Goal: Task Accomplishment & Management: Use online tool/utility

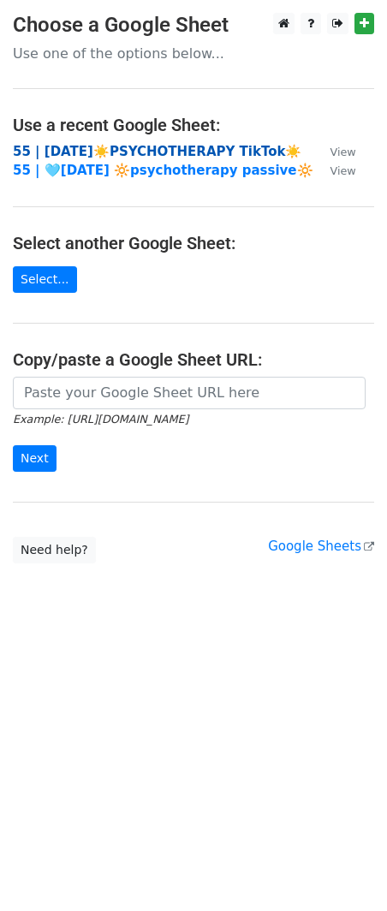
click at [183, 149] on strong "55 | [DATE]☀️PSYCHOTHERAPY TikTok☀️" at bounding box center [157, 151] width 289 height 15
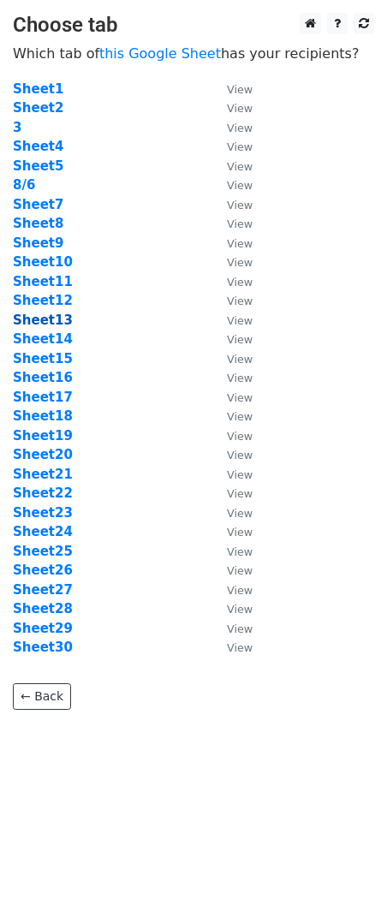
click at [57, 315] on strong "Sheet13" at bounding box center [43, 320] width 60 height 15
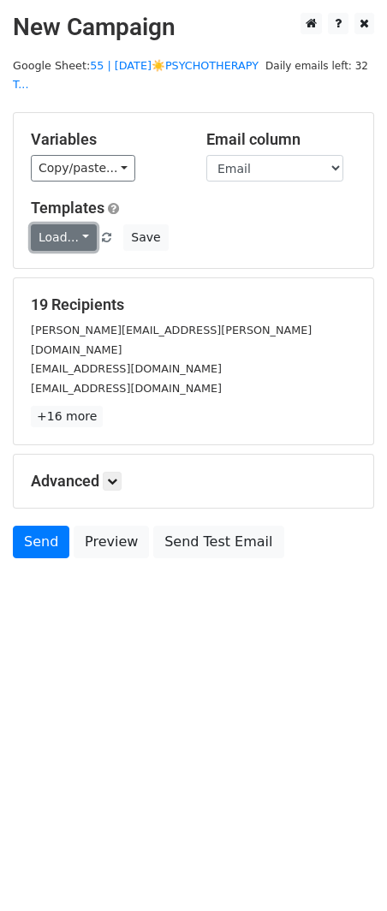
click at [61, 236] on link "Load..." at bounding box center [64, 237] width 66 height 27
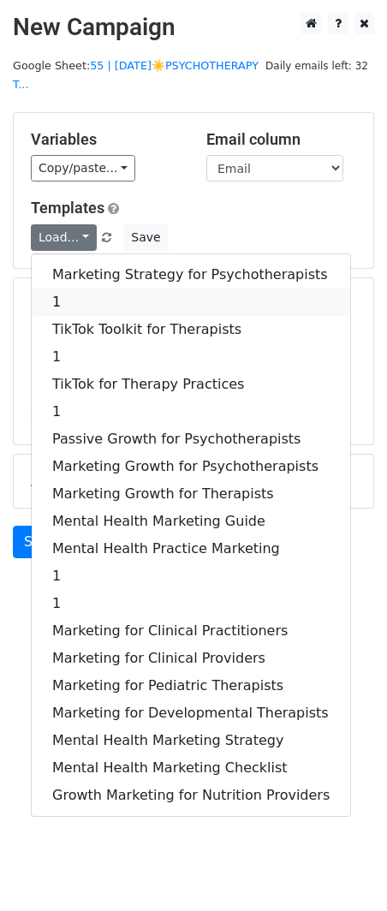
click at [68, 296] on link "1" at bounding box center [191, 302] width 319 height 27
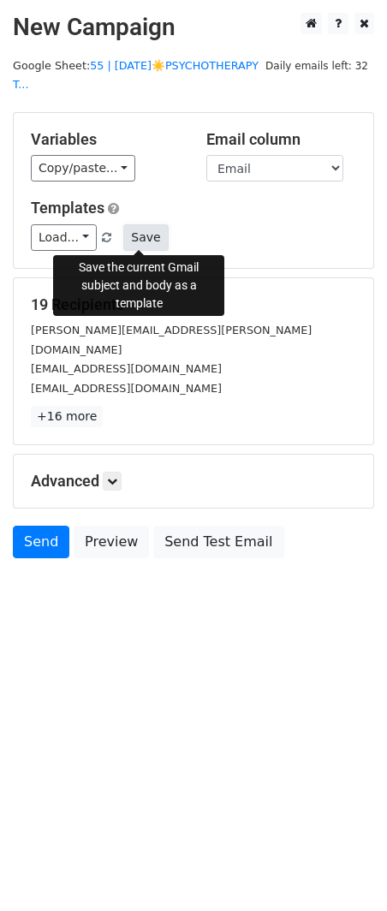
click at [158, 245] on button "Save" at bounding box center [145, 237] width 45 height 27
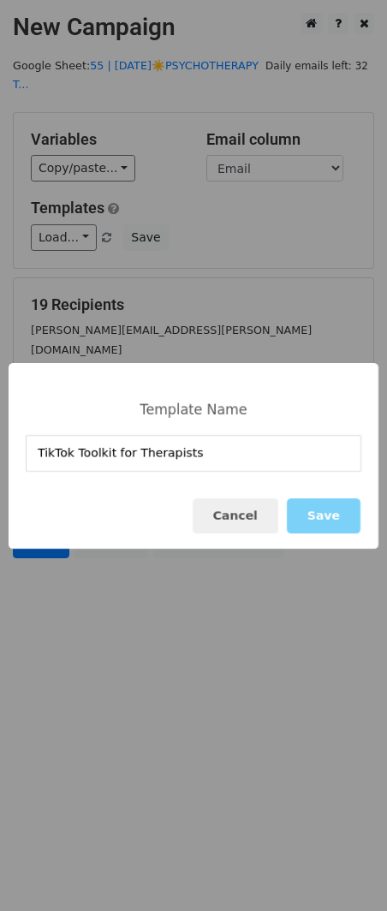
type input "TikTok Toolkit for Therapists"
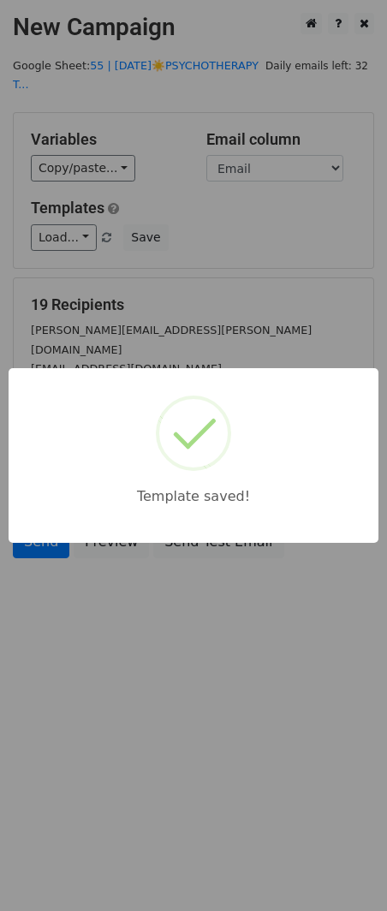
click at [132, 332] on div "Template saved!" at bounding box center [193, 455] width 387 height 911
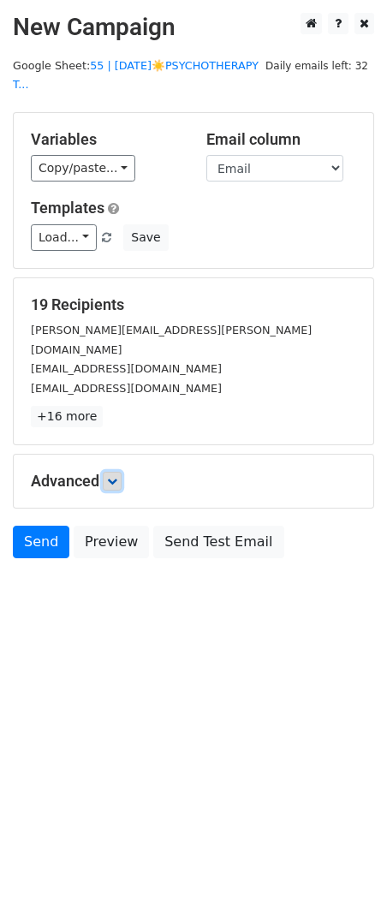
click at [112, 476] on icon at bounding box center [112, 481] width 10 height 10
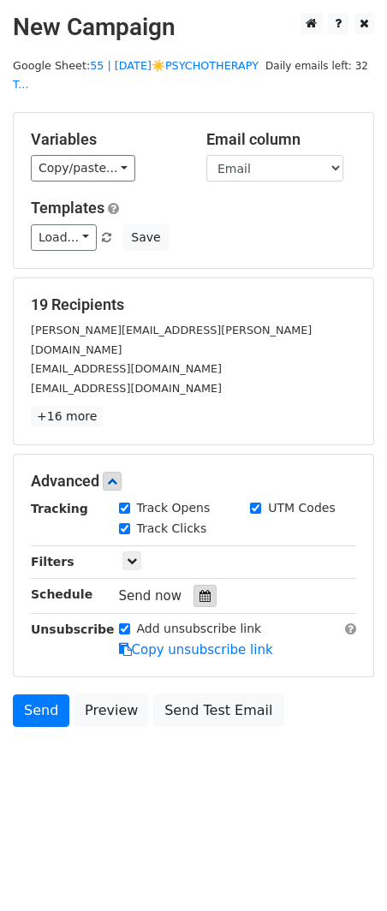
click at [194, 585] on div at bounding box center [205, 596] width 23 height 22
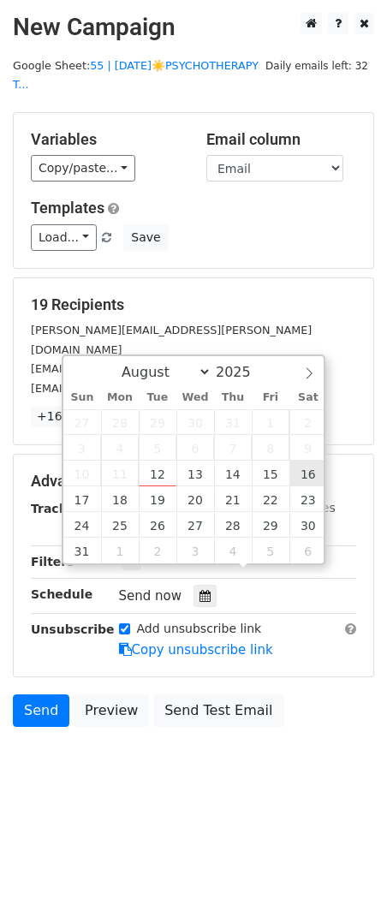
type input "2025-08-16 12:00"
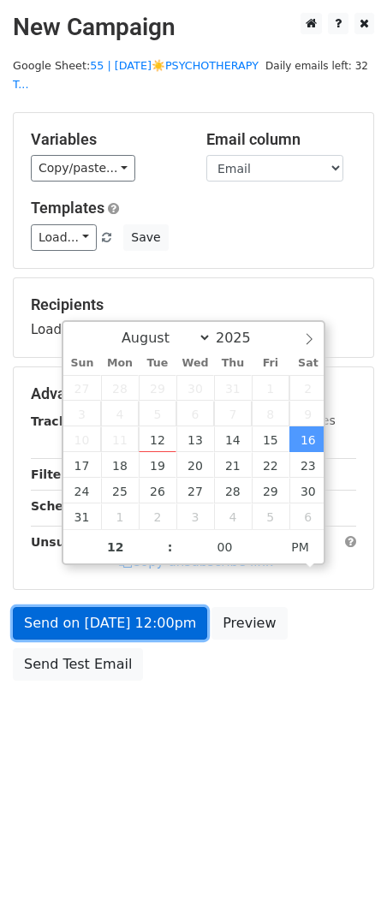
click at [149, 627] on link "Send on Aug 16 at 12:00pm" at bounding box center [110, 623] width 194 height 33
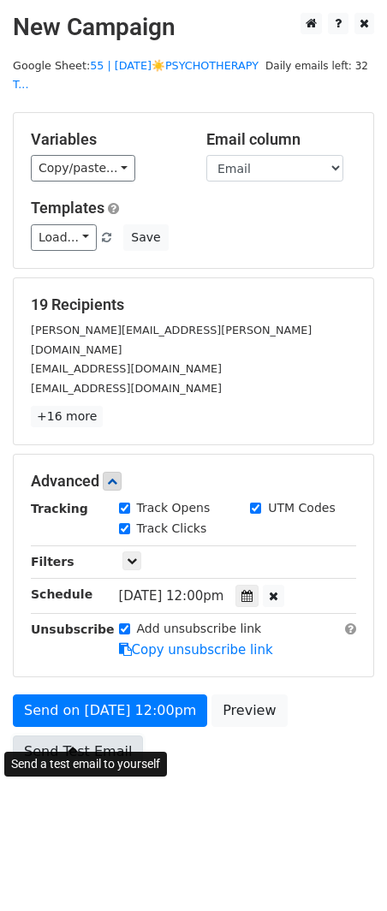
click at [28, 736] on link "Send Test Email" at bounding box center [78, 752] width 130 height 33
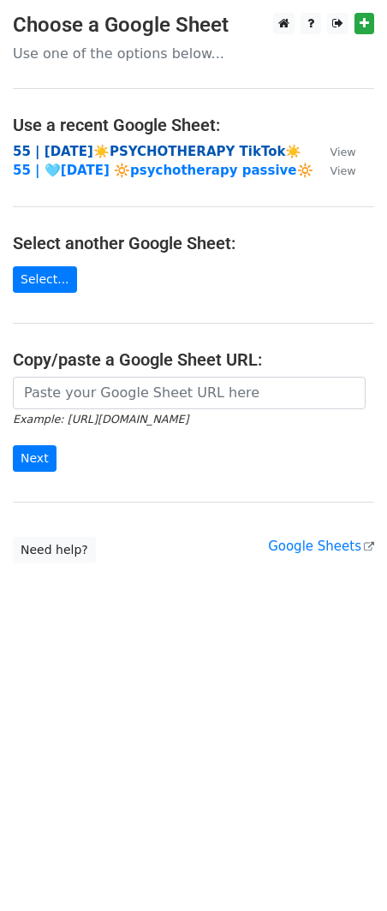
click at [132, 149] on strong "55 | [DATE]☀️PSYCHOTHERAPY TikTok☀️" at bounding box center [157, 151] width 289 height 15
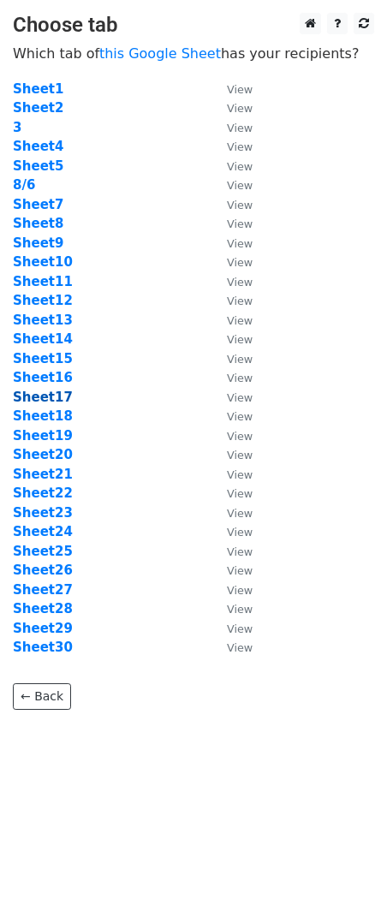
click at [55, 396] on strong "Sheet17" at bounding box center [43, 397] width 60 height 15
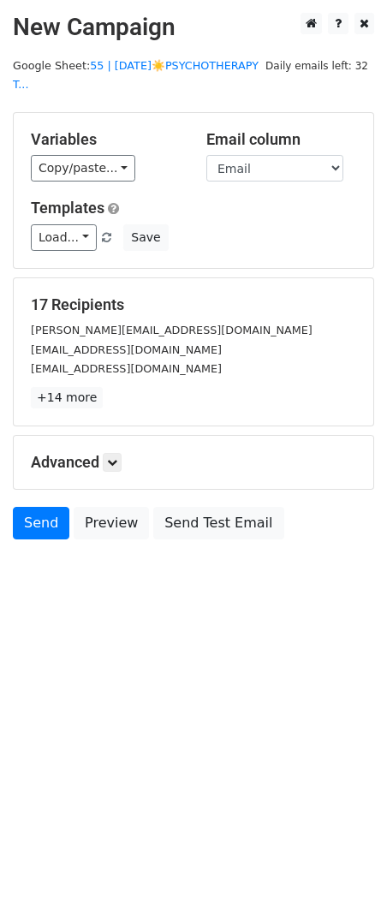
click at [66, 251] on div "Variables Copy/paste... {{Name}} {{Email}} Email column Name Email Templates Lo…" at bounding box center [194, 190] width 360 height 155
drag, startPoint x: 58, startPoint y: 238, endPoint x: 58, endPoint y: 283, distance: 45.4
click at [58, 239] on link "Load..." at bounding box center [64, 237] width 66 height 27
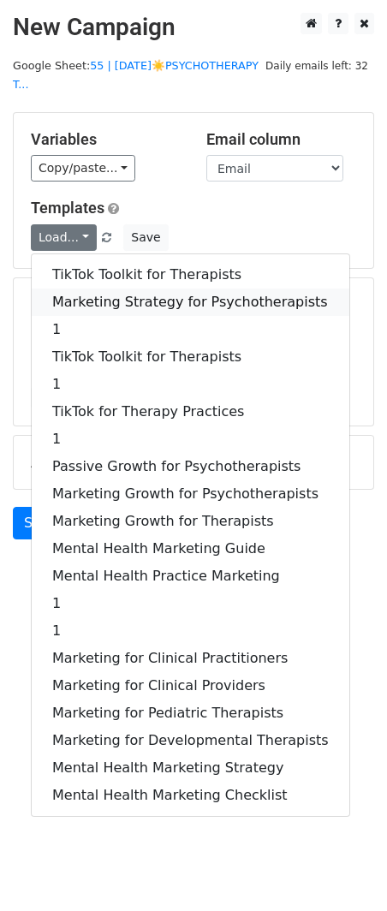
click at [66, 297] on link "Marketing Strategy for Psychotherapists" at bounding box center [191, 302] width 318 height 27
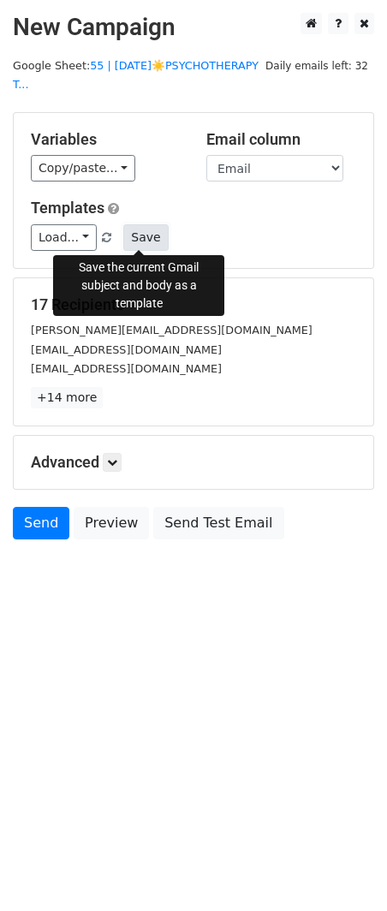
click at [142, 246] on button "Save" at bounding box center [145, 237] width 45 height 27
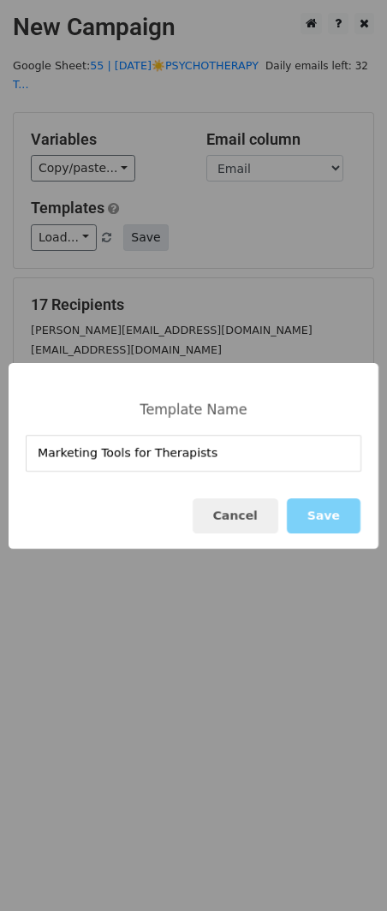
type input "Marketing Tools for Therapists"
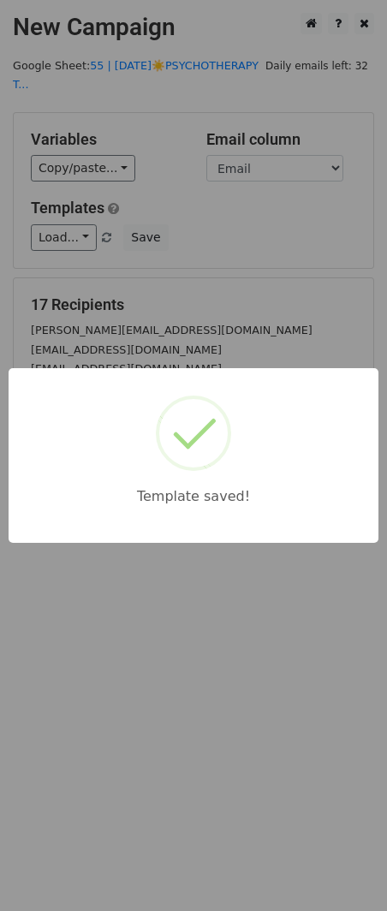
click at [197, 656] on div "Template saved!" at bounding box center [193, 455] width 387 height 911
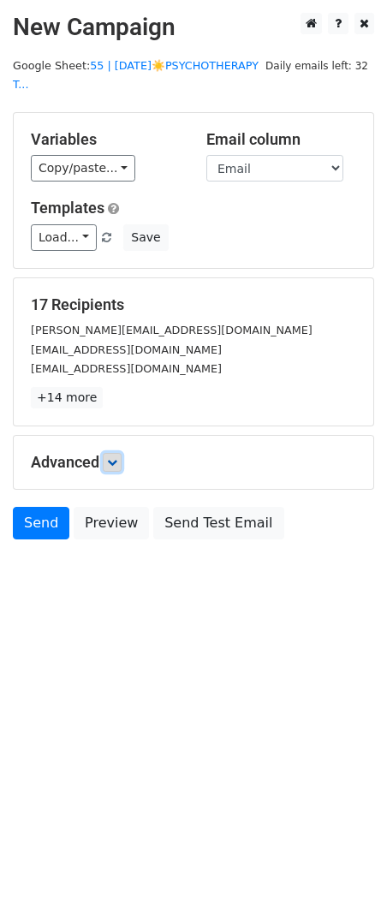
click at [116, 457] on icon at bounding box center [112, 462] width 10 height 10
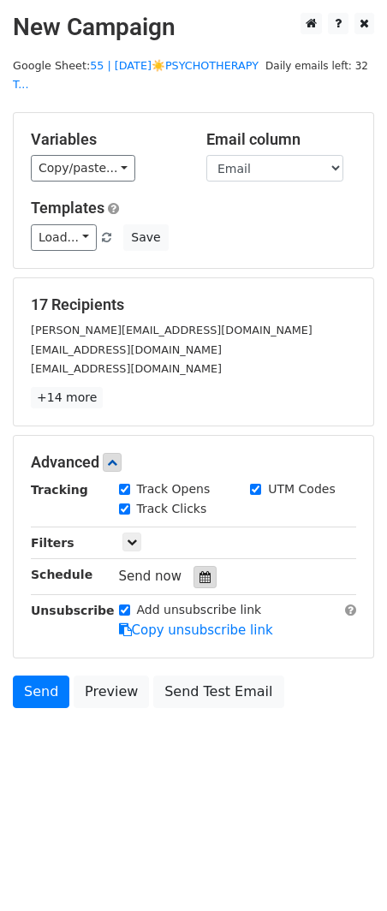
click at [200, 578] on icon at bounding box center [205, 577] width 11 height 12
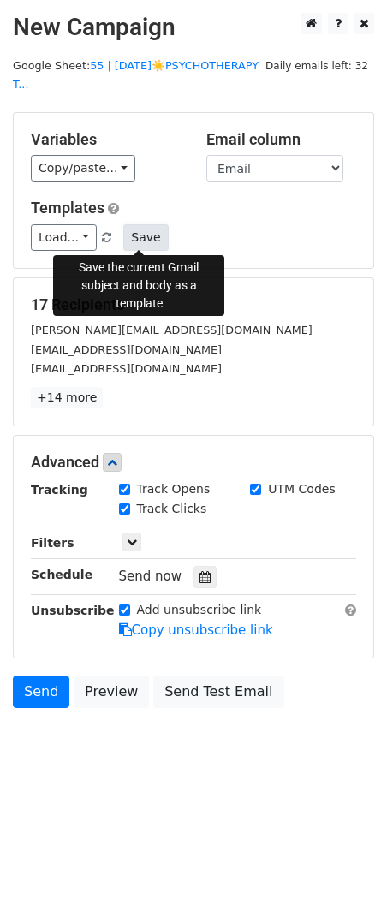
click at [140, 245] on button "Save" at bounding box center [145, 237] width 45 height 27
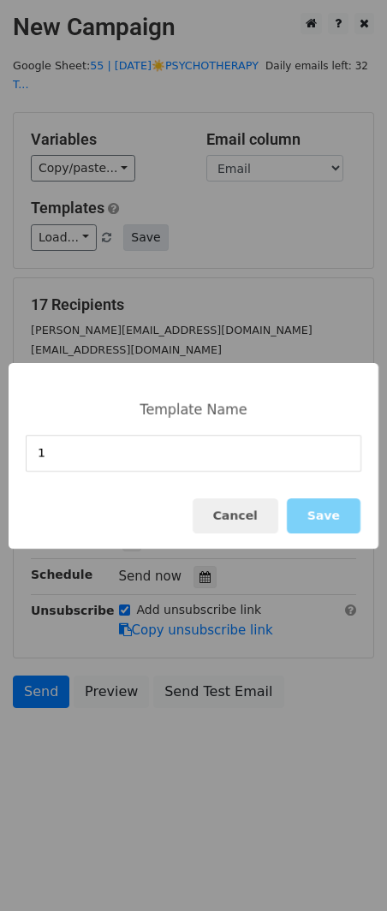
type input "1"
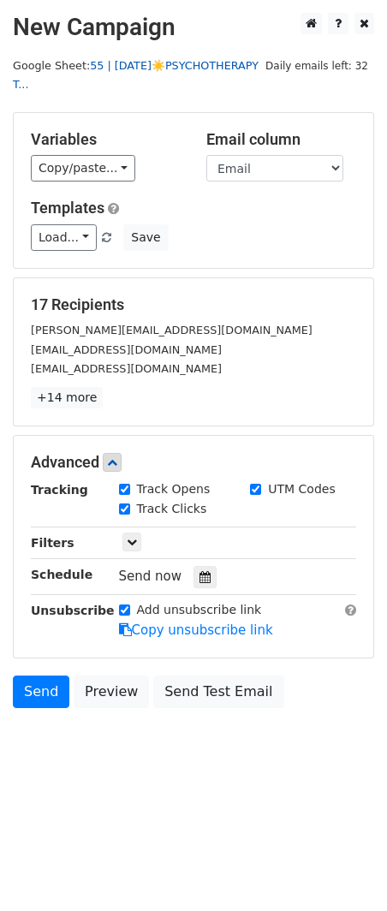
click at [206, 59] on link "55 | AUG 6☀️PSYCHOTHERAPY T..." at bounding box center [136, 75] width 246 height 33
click at [200, 576] on icon at bounding box center [205, 577] width 11 height 12
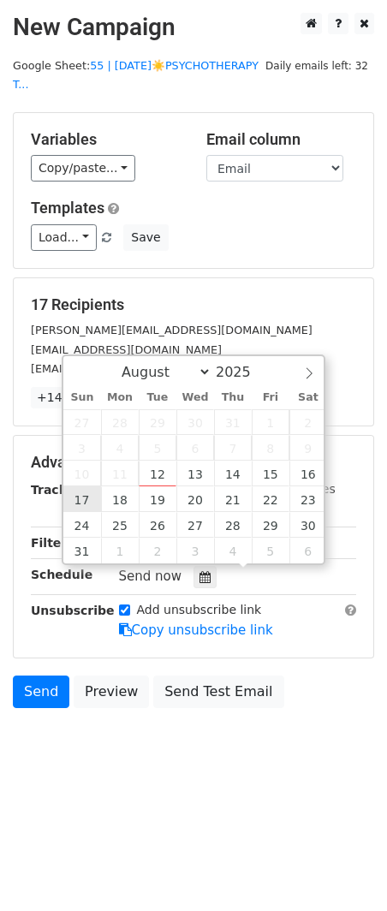
type input "2025-08-17 12:00"
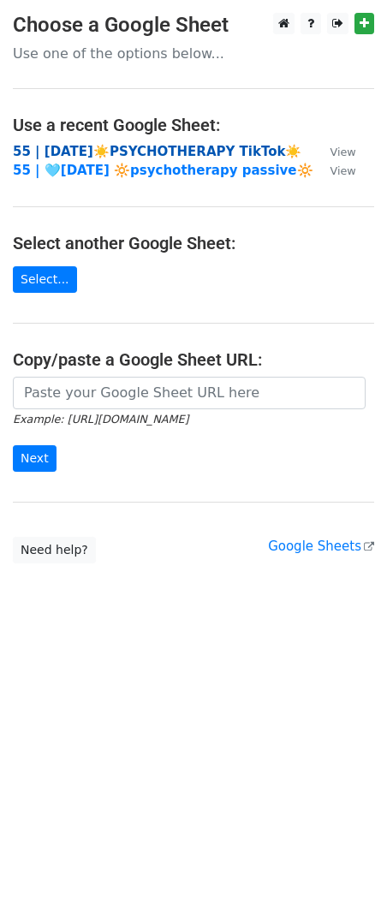
click at [111, 144] on strong "55 | [DATE]☀️PSYCHOTHERAPY TikTok☀️" at bounding box center [157, 151] width 289 height 15
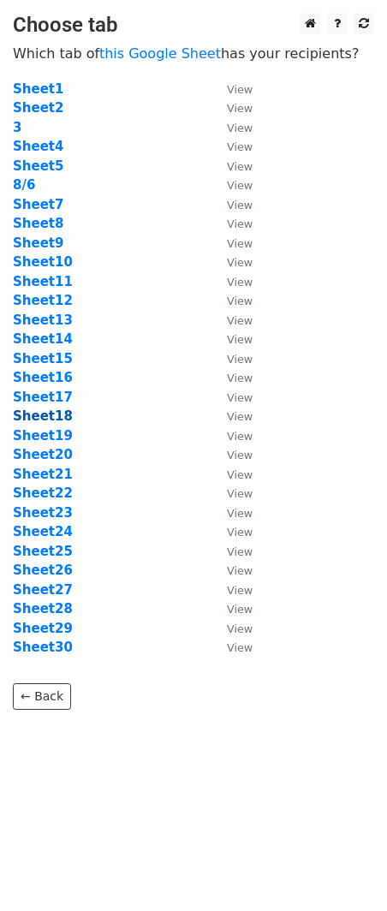
click at [45, 417] on strong "Sheet18" at bounding box center [43, 416] width 60 height 15
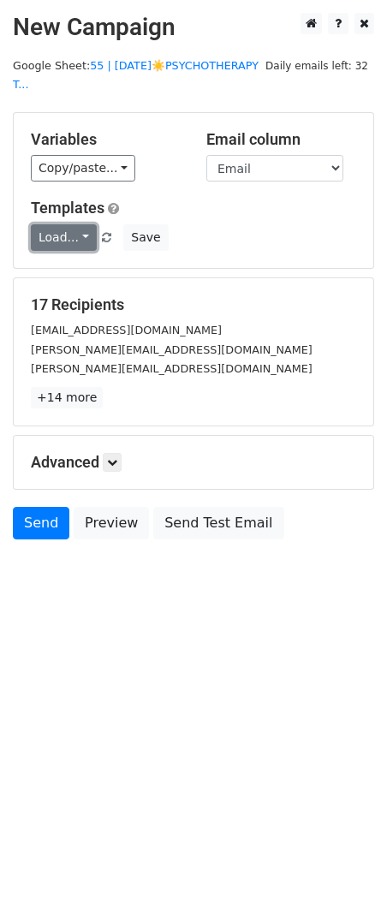
click at [63, 232] on link "Load..." at bounding box center [64, 237] width 66 height 27
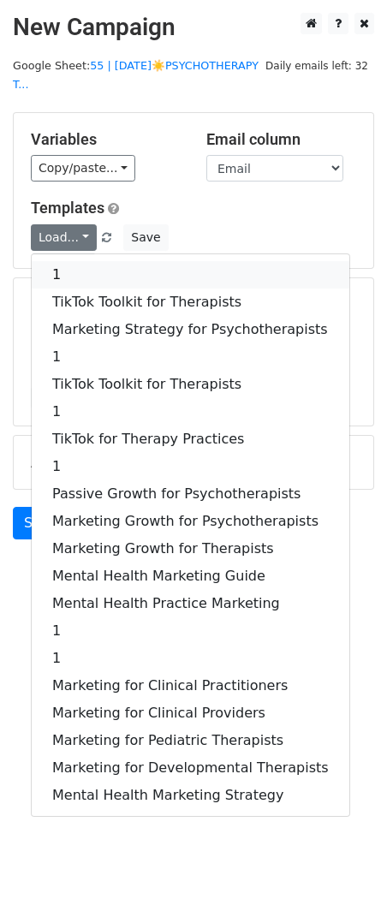
click at [100, 285] on link "1" at bounding box center [191, 274] width 318 height 27
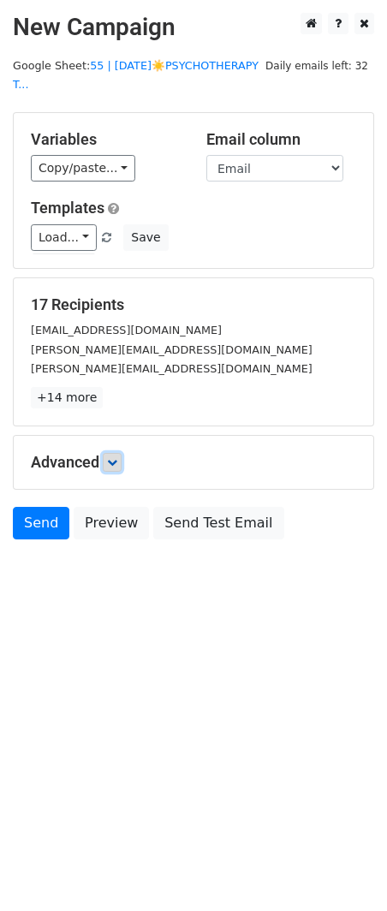
click at [122, 462] on link at bounding box center [112, 462] width 19 height 19
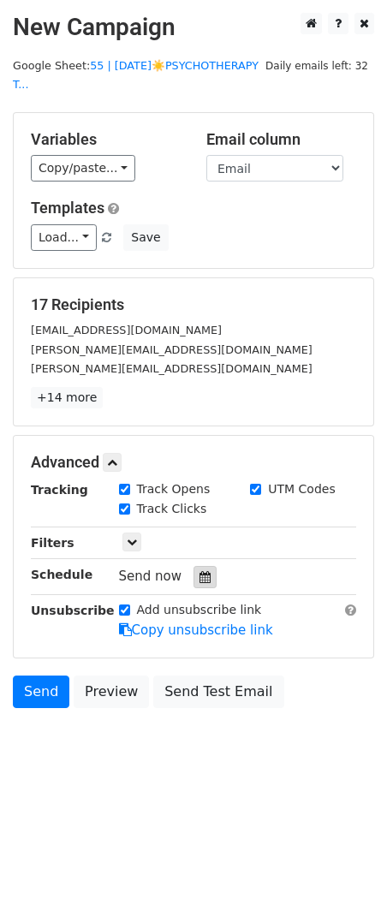
click at [200, 572] on icon at bounding box center [205, 577] width 11 height 12
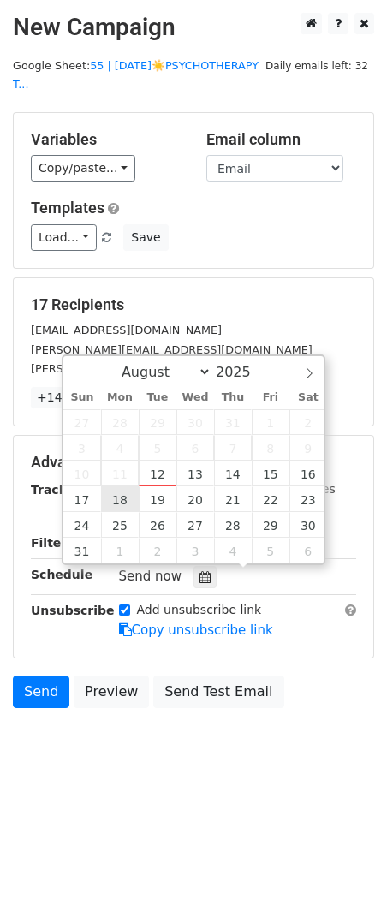
type input "2025-08-18 12:00"
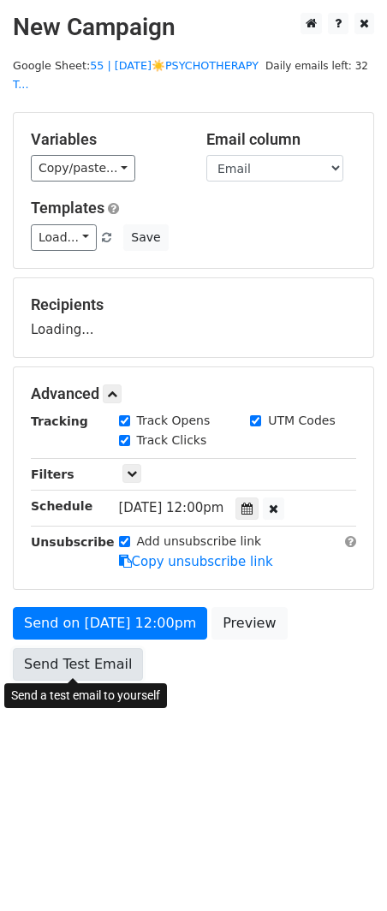
click at [103, 654] on link "Send Test Email" at bounding box center [78, 664] width 130 height 33
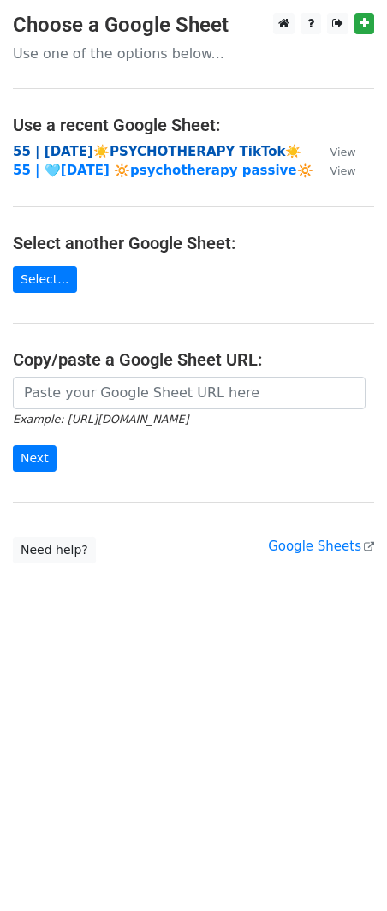
click at [134, 144] on strong "55 | AUG 6☀️PSYCHOTHERAPY TikTok☀️" at bounding box center [157, 151] width 289 height 15
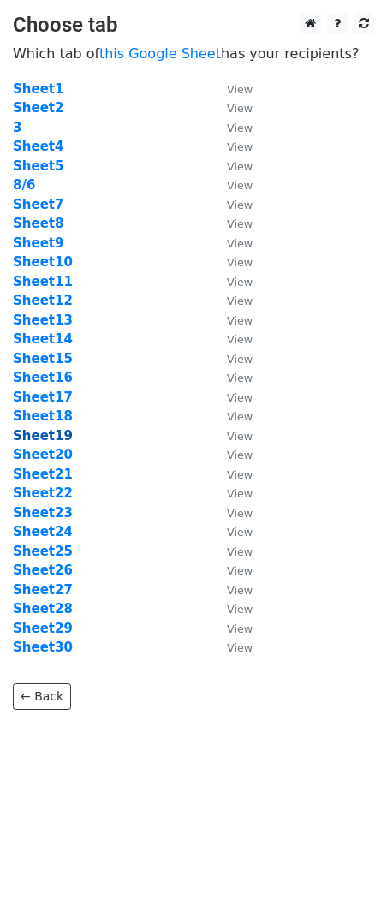
click at [52, 428] on strong "Sheet19" at bounding box center [43, 435] width 60 height 15
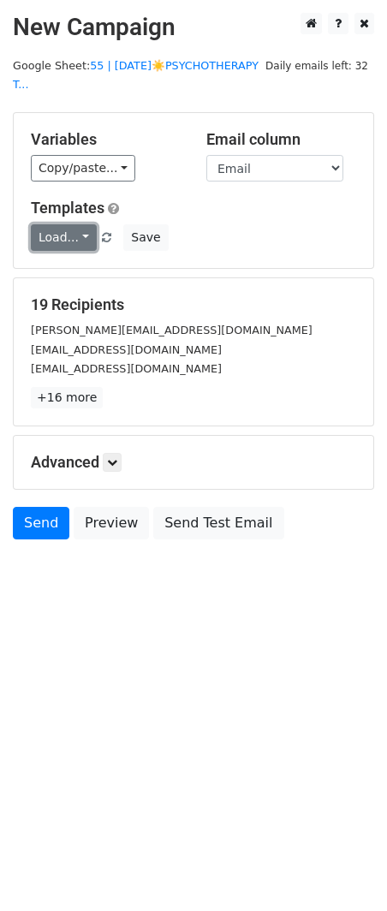
click at [67, 230] on link "Load..." at bounding box center [64, 237] width 66 height 27
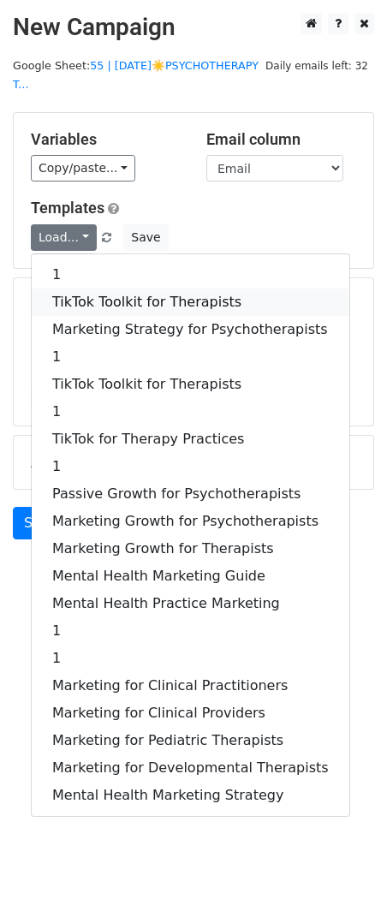
click at [71, 295] on link "TikTok Toolkit for Therapists" at bounding box center [191, 302] width 318 height 27
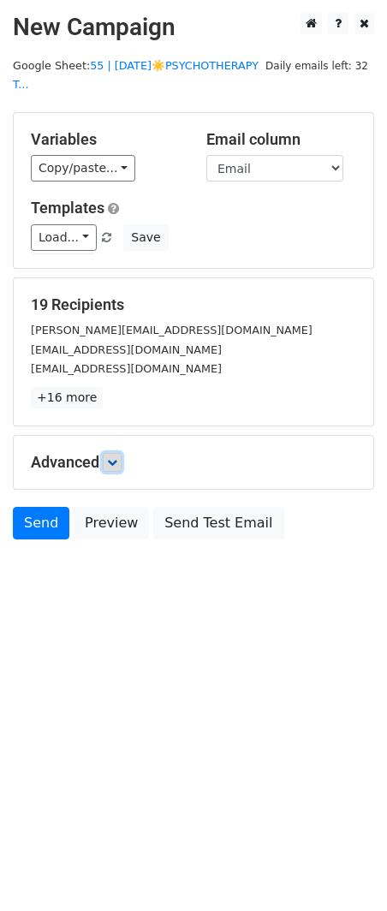
click at [115, 459] on icon at bounding box center [112, 462] width 10 height 10
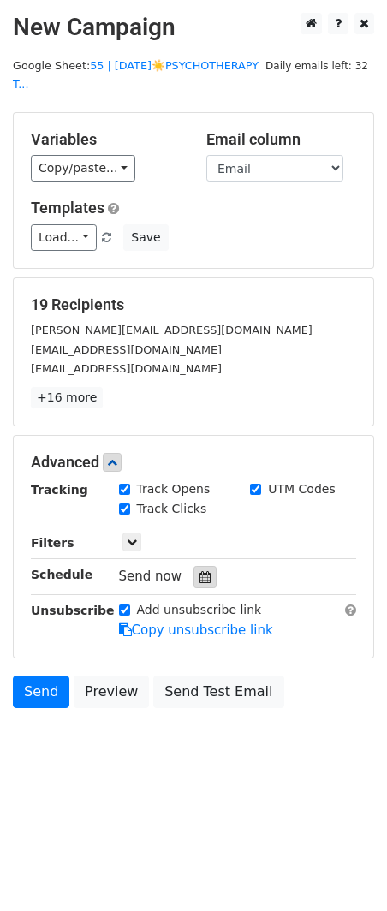
click at [200, 574] on icon at bounding box center [205, 577] width 11 height 12
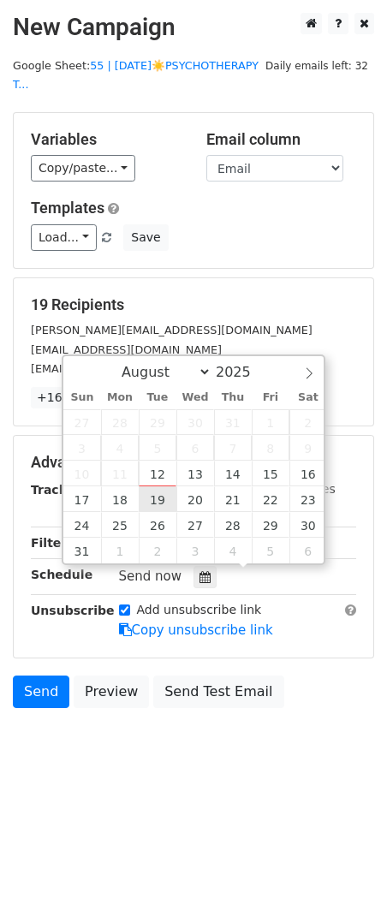
type input "2025-08-19 12:00"
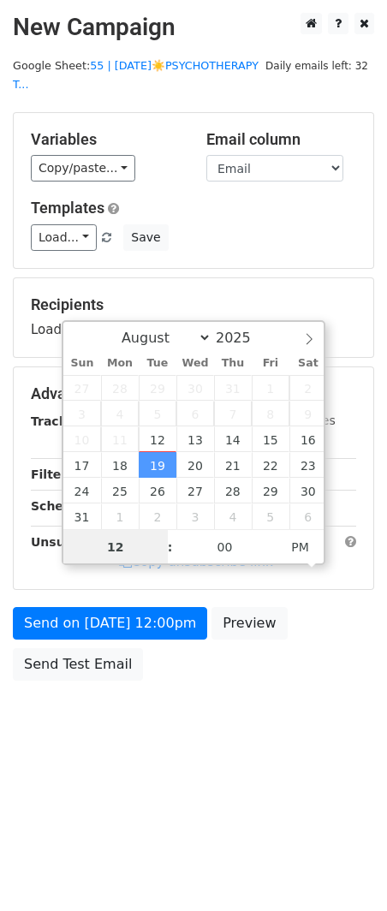
type input "2"
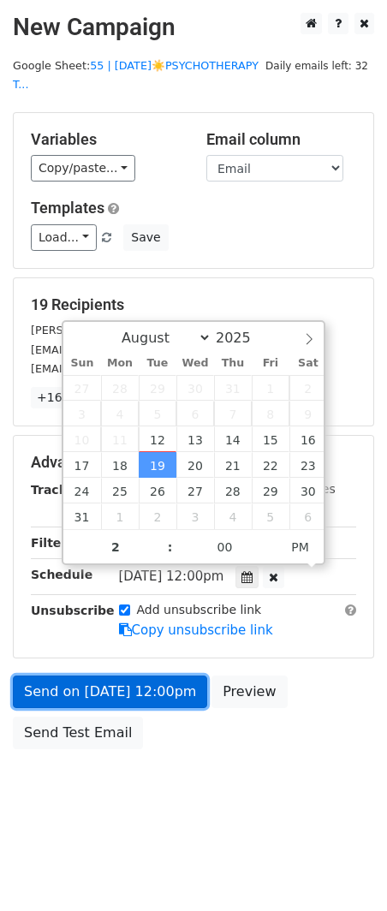
type input "2025-08-19 14:00"
click at [110, 676] on link "Send on Aug 19 at 12:00pm" at bounding box center [110, 692] width 194 height 33
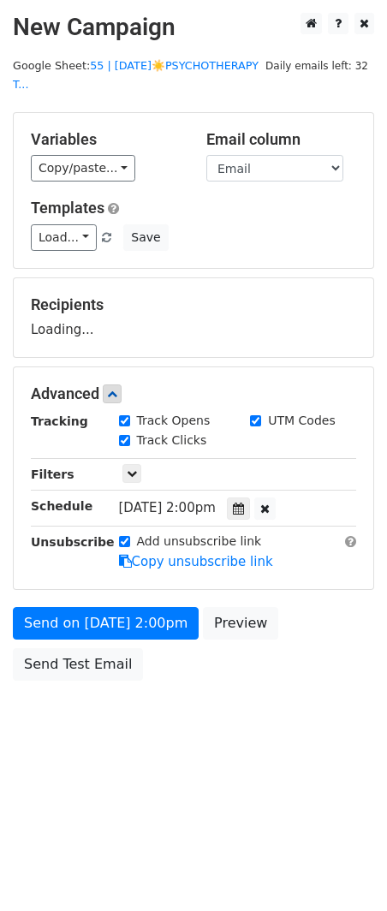
click at [88, 729] on body "New Campaign Daily emails left: 32 Google Sheet: 55 | AUG 6☀️PSYCHOTHERAPY T...…" at bounding box center [193, 385] width 387 height 745
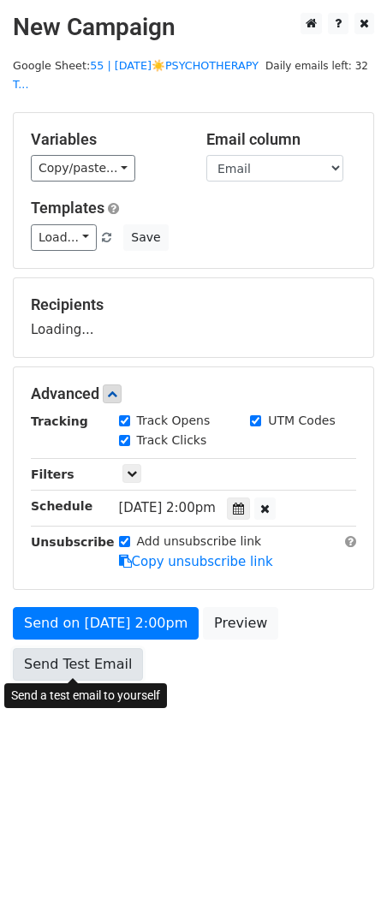
click at [95, 676] on link "Send Test Email" at bounding box center [78, 664] width 130 height 33
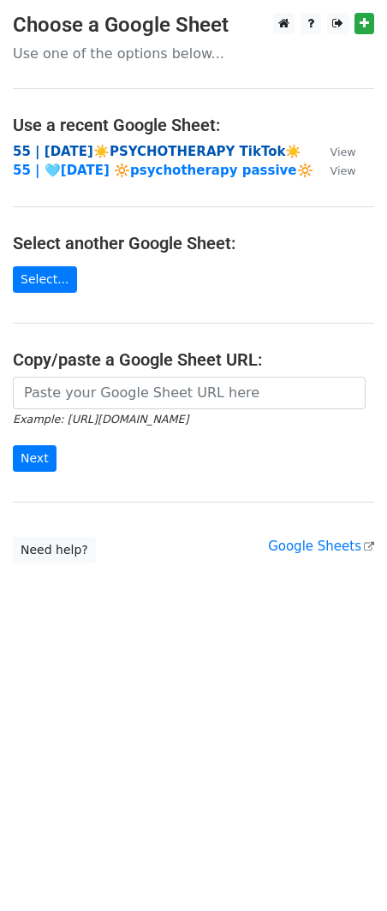
click at [123, 153] on strong "55 | [DATE]☀️PSYCHOTHERAPY TikTok☀️" at bounding box center [157, 151] width 289 height 15
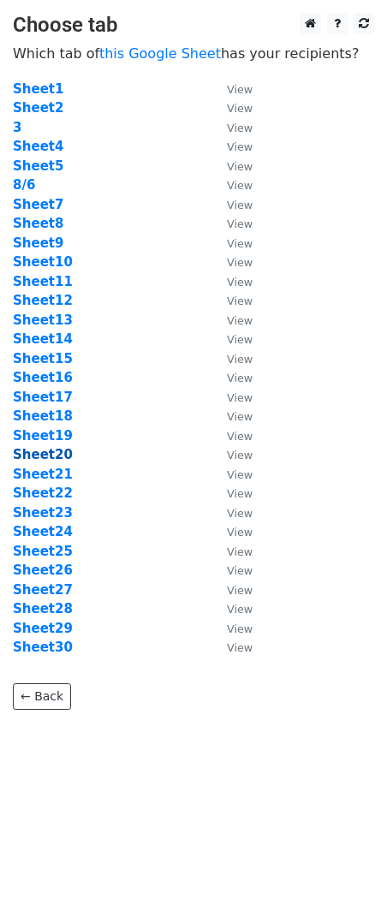
click at [62, 453] on strong "Sheet20" at bounding box center [43, 454] width 60 height 15
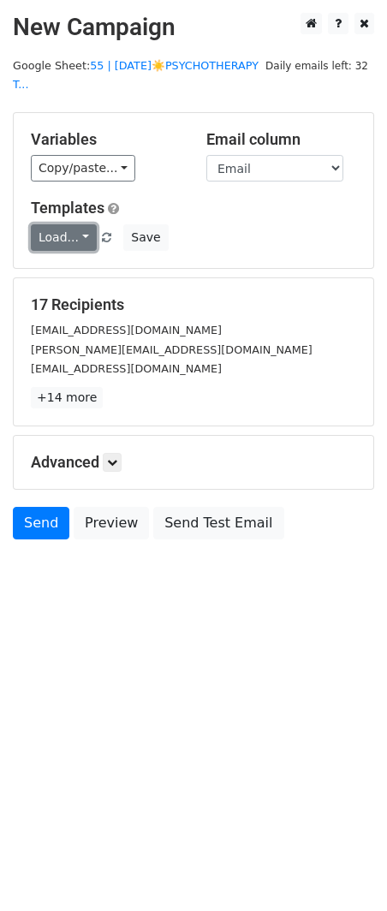
click at [66, 236] on link "Load..." at bounding box center [64, 237] width 66 height 27
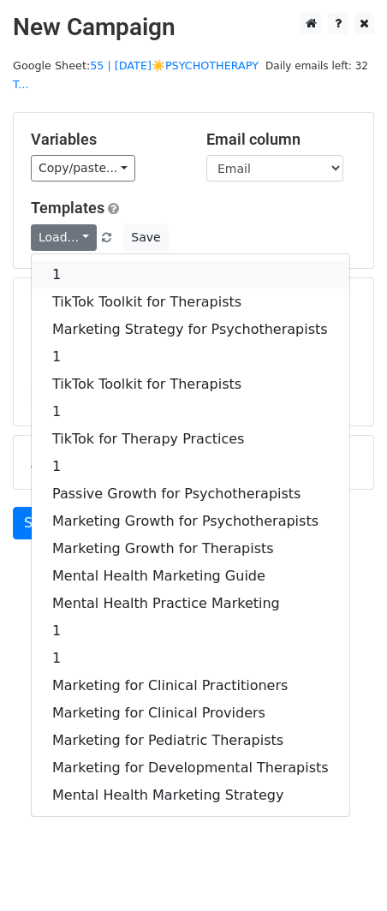
click at [66, 268] on link "1" at bounding box center [191, 274] width 318 height 27
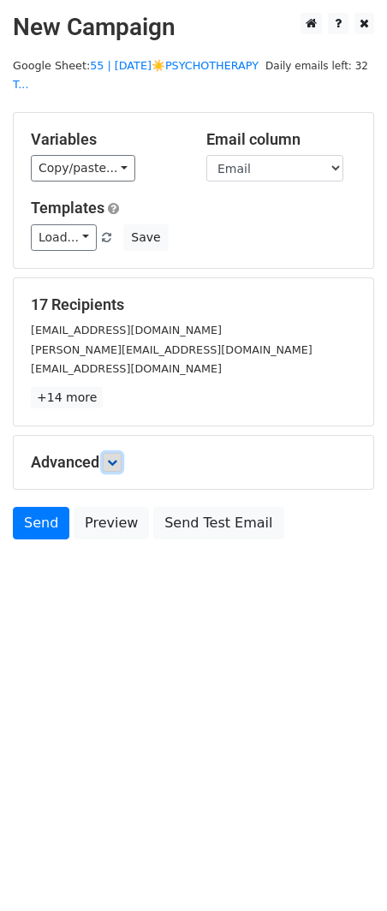
click at [114, 459] on icon at bounding box center [112, 462] width 10 height 10
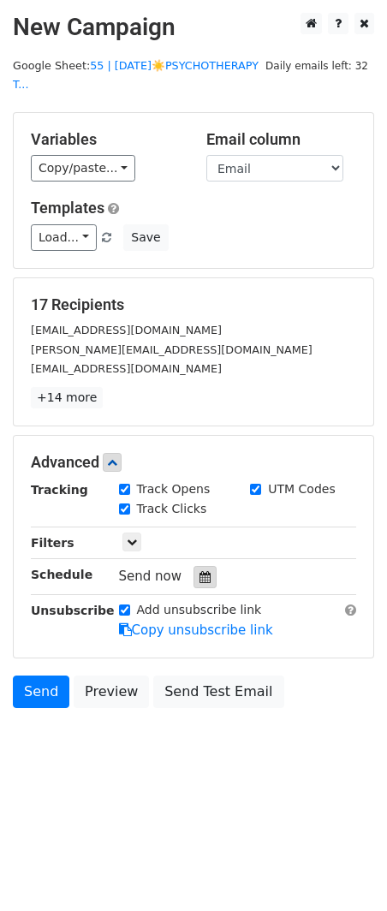
click at [196, 586] on div at bounding box center [205, 577] width 23 height 22
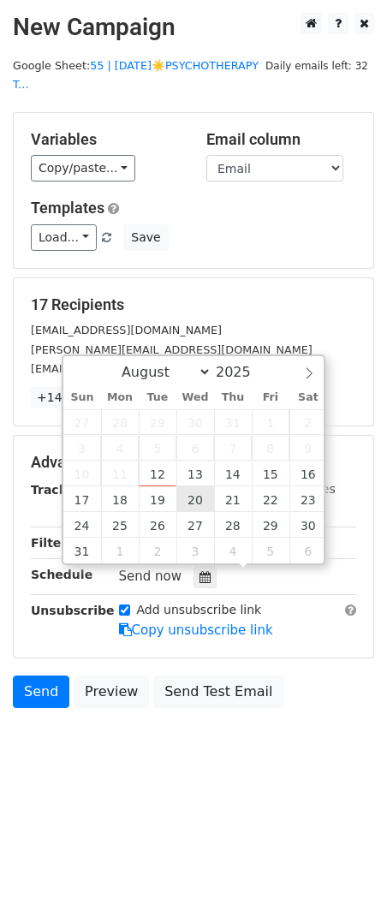
type input "2025-08-20 12:00"
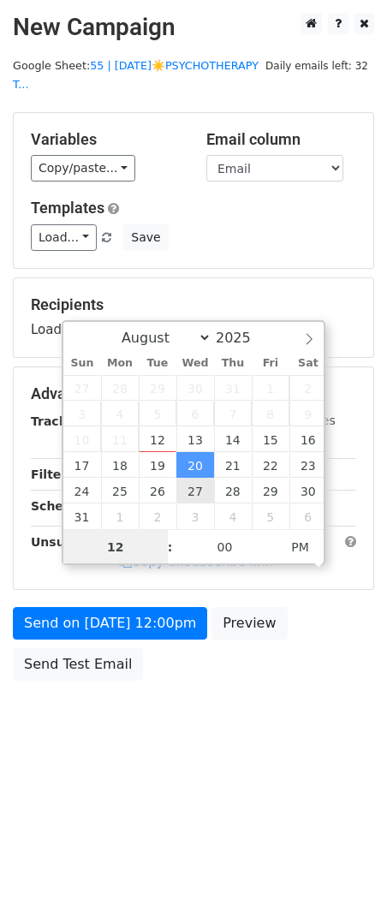
type input "2"
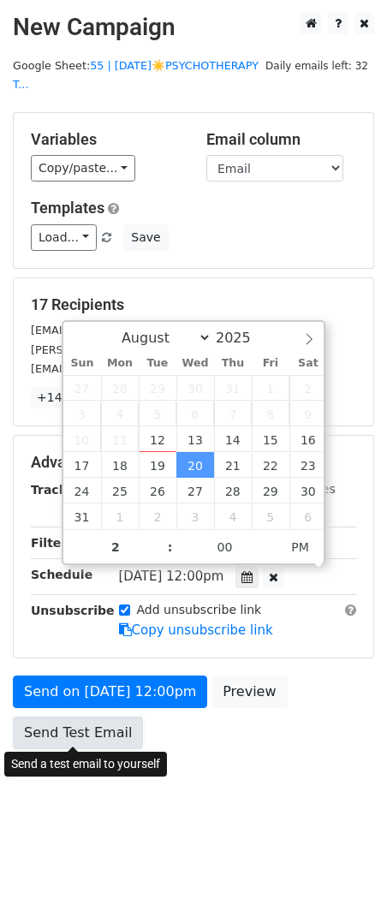
type input "2025-08-20 14:00"
click at [83, 728] on link "Send Test Email" at bounding box center [78, 733] width 130 height 33
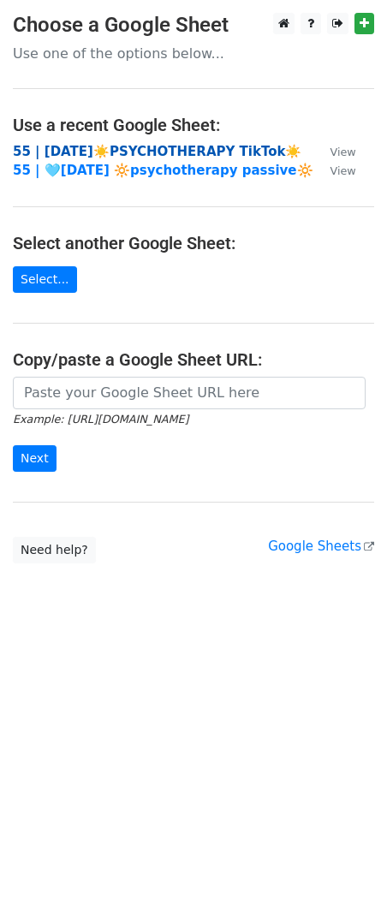
click at [134, 154] on strong "55 | [DATE]☀️PSYCHOTHERAPY TikTok☀️" at bounding box center [157, 151] width 289 height 15
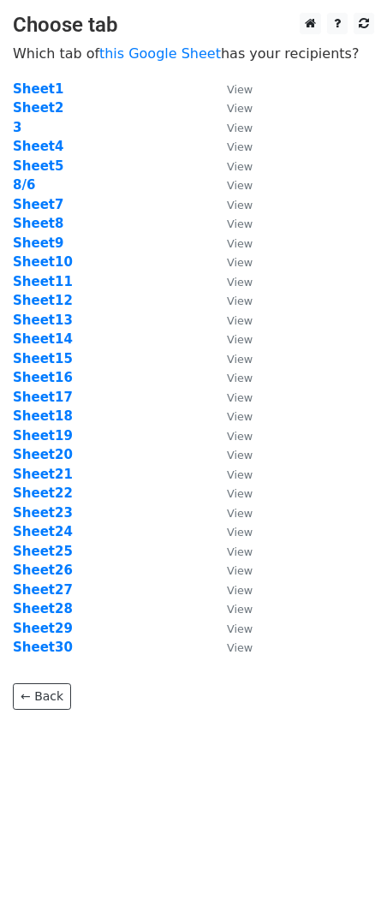
click at [51, 482] on td "Sheet21" at bounding box center [111, 475] width 197 height 20
click at [52, 479] on strong "Sheet21" at bounding box center [43, 474] width 60 height 15
